Goal: Task Accomplishment & Management: Complete application form

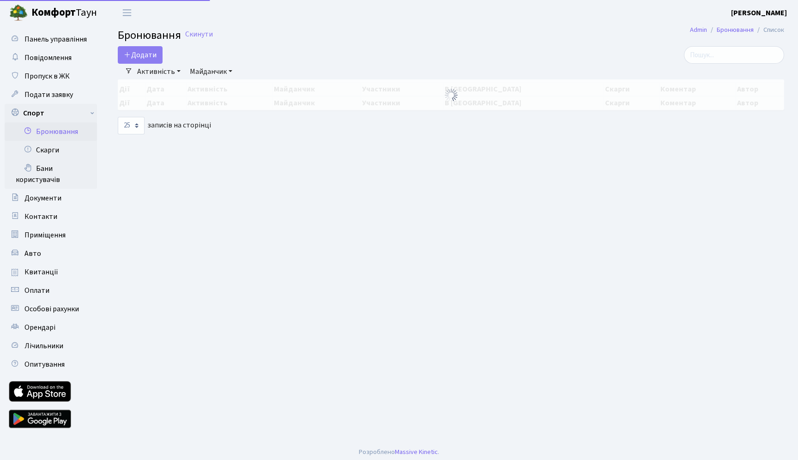
select select "25"
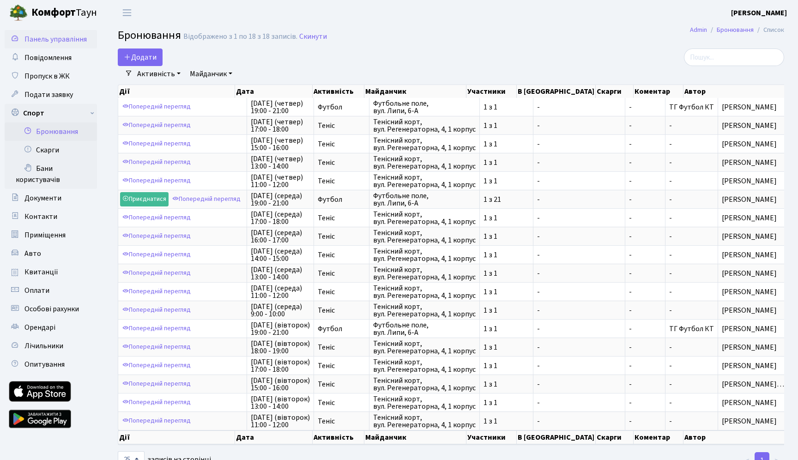
click at [62, 42] on span "Панель управління" at bounding box center [55, 39] width 62 height 10
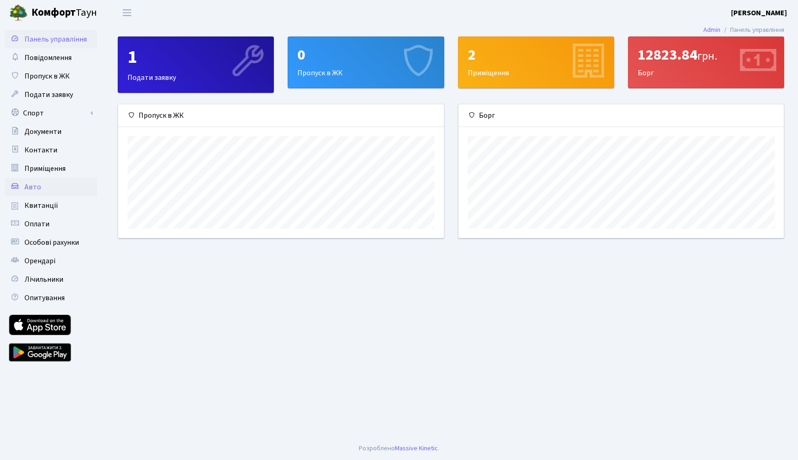
scroll to position [133, 325]
click at [206, 58] on div "1" at bounding box center [195, 57] width 137 height 22
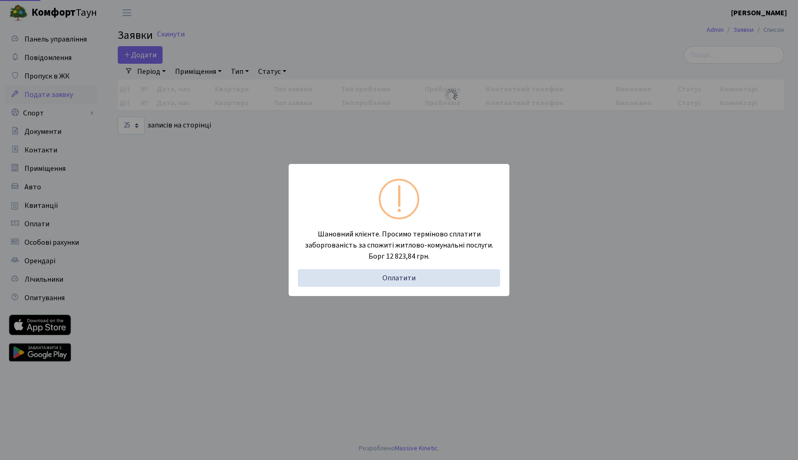
select select "25"
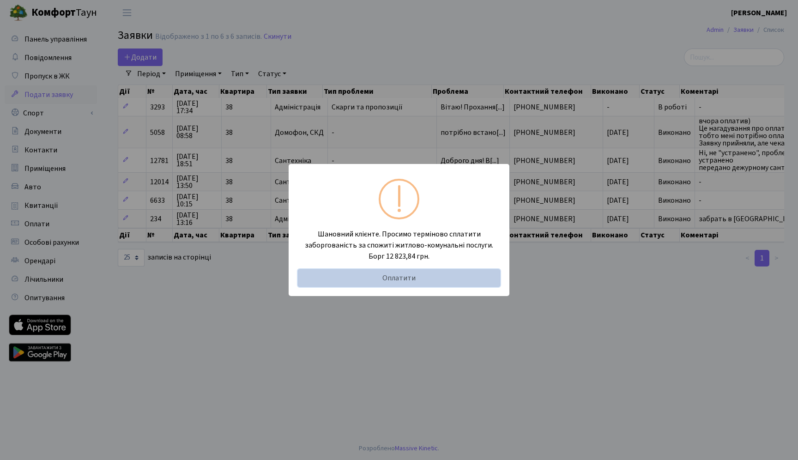
click at [364, 278] on link "Оплатити" at bounding box center [399, 278] width 202 height 18
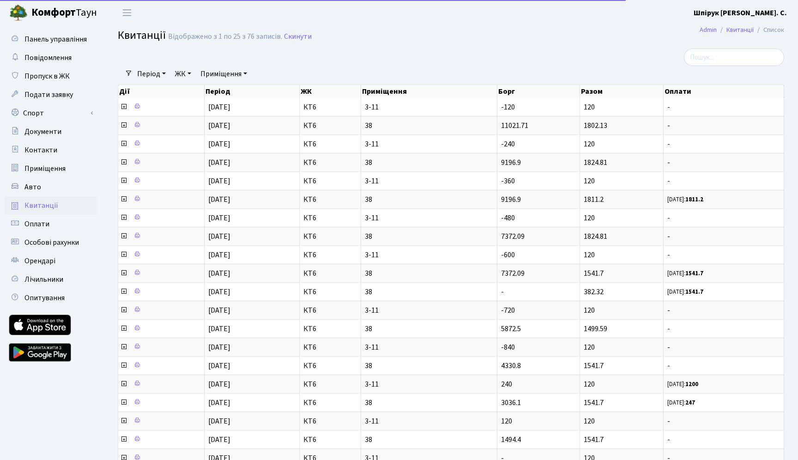
select select "25"
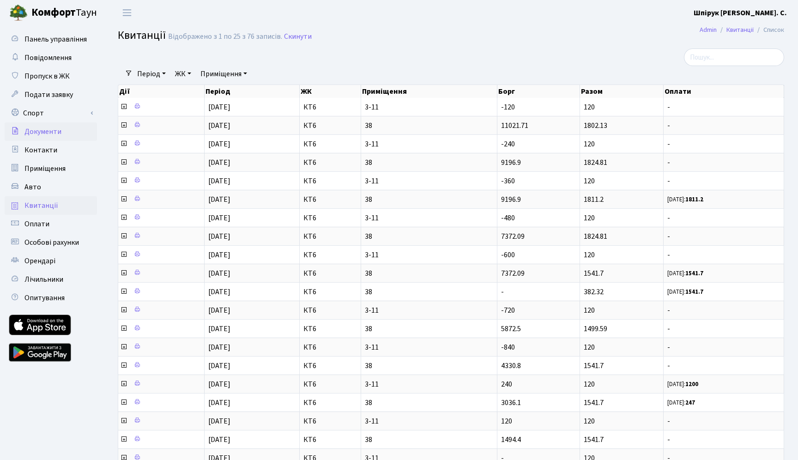
click at [56, 139] on link "Документи" at bounding box center [51, 131] width 92 height 18
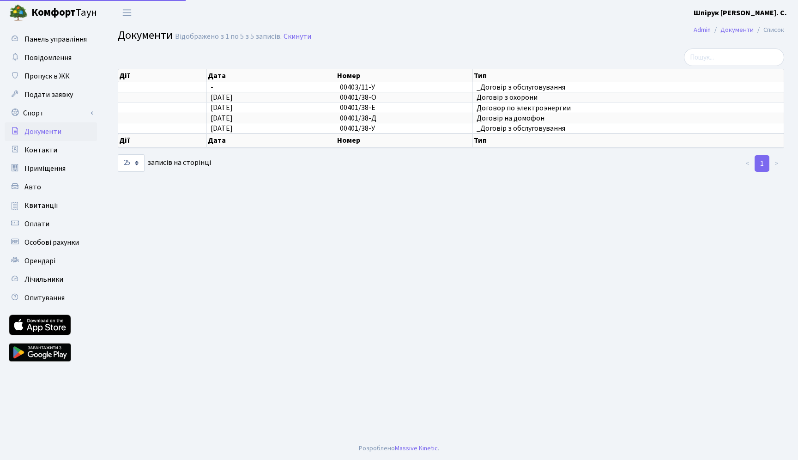
select select "25"
click at [57, 164] on span "Приміщення" at bounding box center [44, 168] width 41 height 10
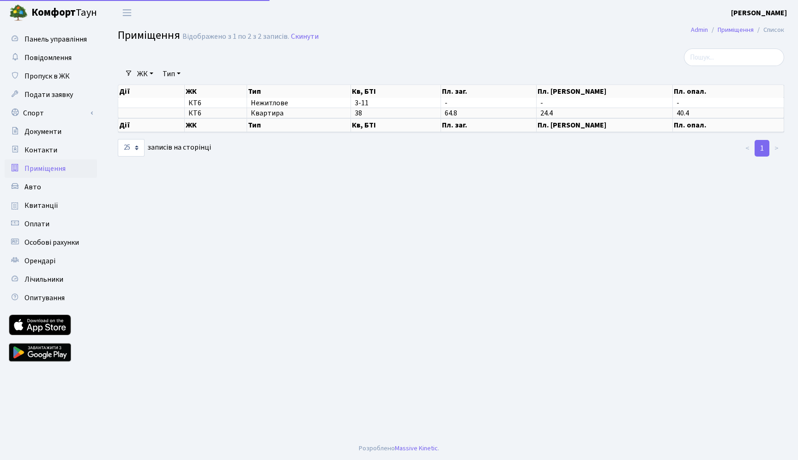
select select "25"
click at [71, 84] on link "Пропуск в ЖК" at bounding box center [51, 76] width 92 height 18
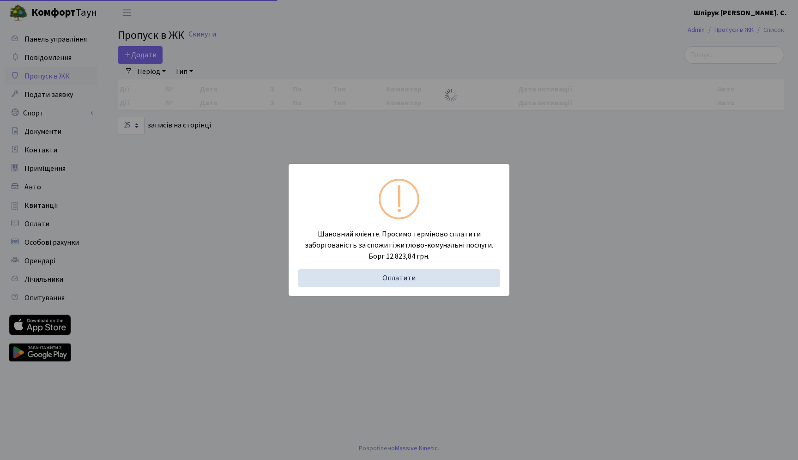
select select "25"
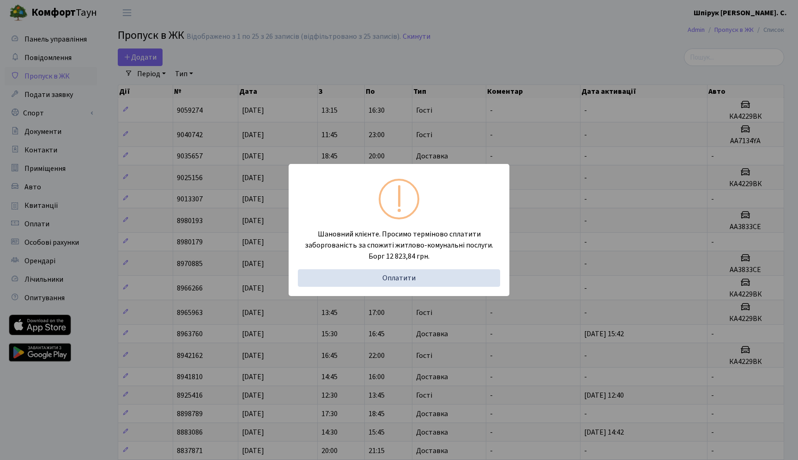
click at [419, 139] on div "Шановний клієнте. Просимо терміново сплатити заборгованість за спожиті житлово-…" at bounding box center [399, 230] width 798 height 460
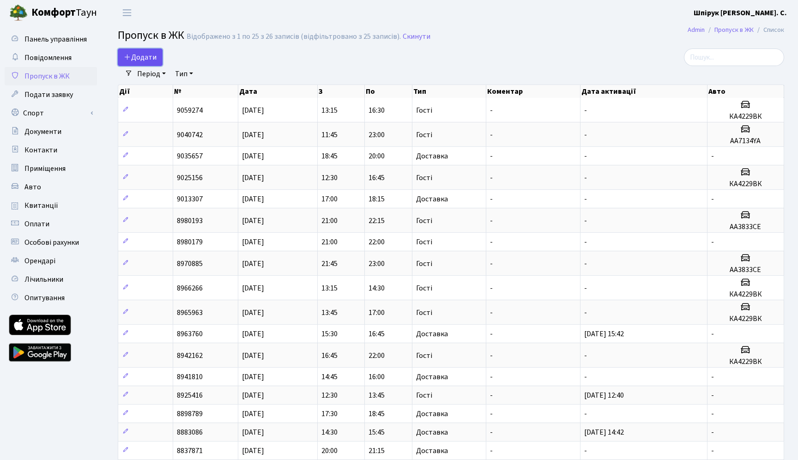
click at [151, 57] on span "Додати" at bounding box center [140, 57] width 33 height 10
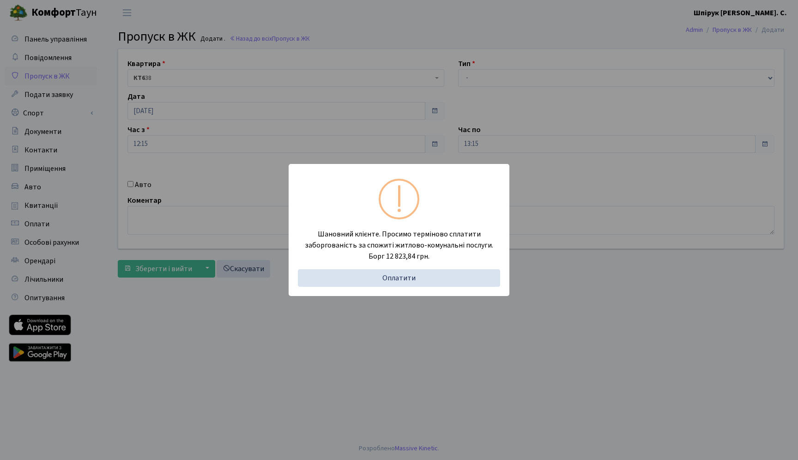
click at [395, 138] on div "Шановний клієнте. Просимо терміново сплатити заборгованість за спожиті житлово-…" at bounding box center [399, 230] width 798 height 460
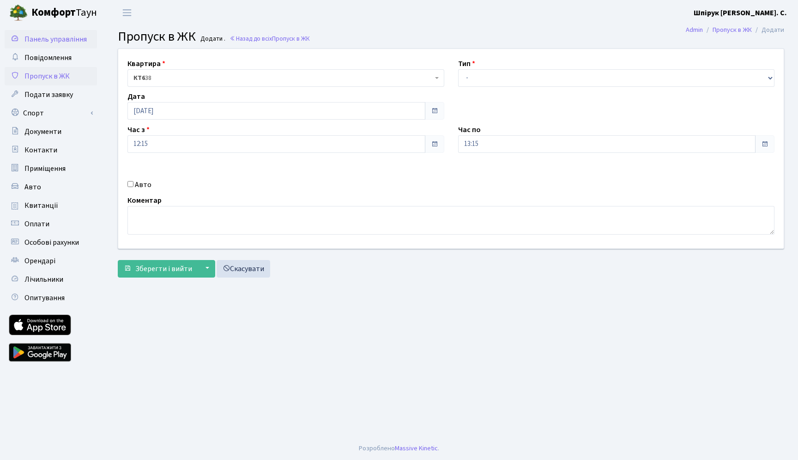
click at [67, 42] on span "Панель управління" at bounding box center [55, 39] width 62 height 10
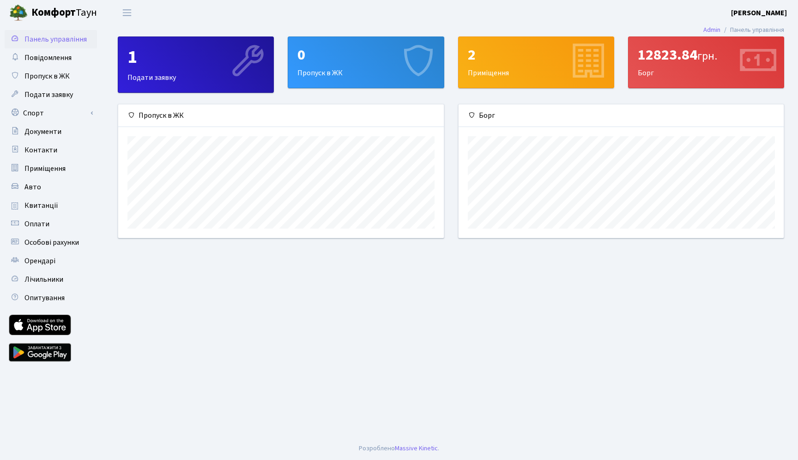
scroll to position [133, 325]
click at [648, 66] on div "12823.84 грн. [GEOGRAPHIC_DATA]" at bounding box center [705, 62] width 155 height 51
click at [758, 66] on icon at bounding box center [757, 62] width 44 height 44
click at [408, 447] on link "Massive Kinetic" at bounding box center [416, 448] width 43 height 10
click at [50, 326] on link at bounding box center [40, 324] width 62 height 21
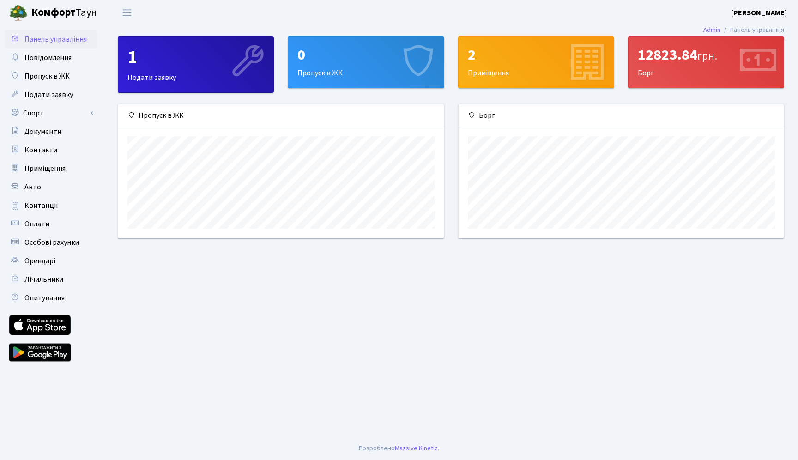
click at [497, 59] on div "2" at bounding box center [536, 55] width 137 height 18
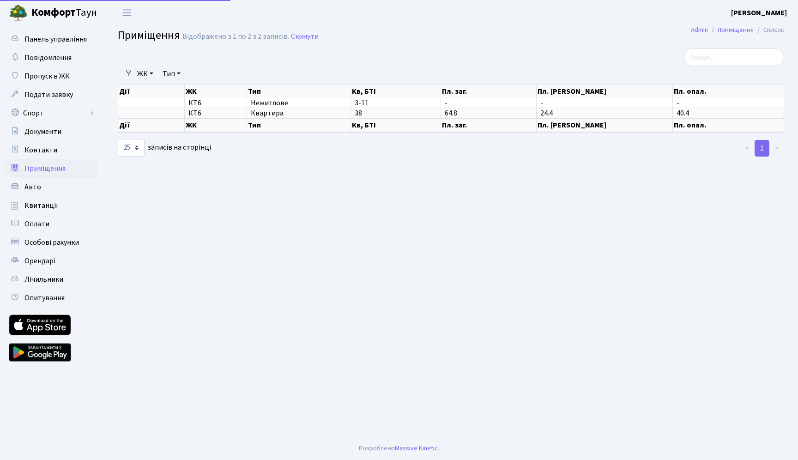
select select "25"
